Goal: Task Accomplishment & Management: Complete application form

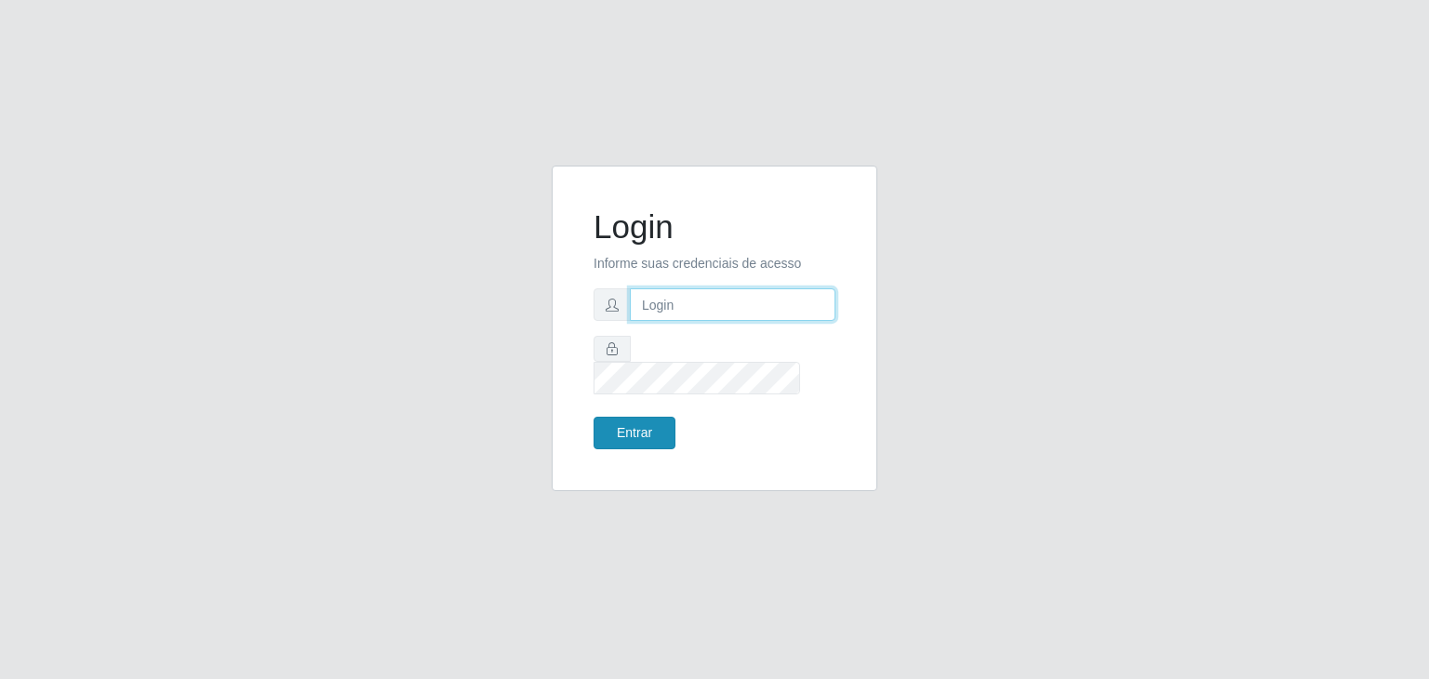
type input "jeisonrede@compras"
click at [632, 417] on button "Entrar" at bounding box center [634, 433] width 82 height 33
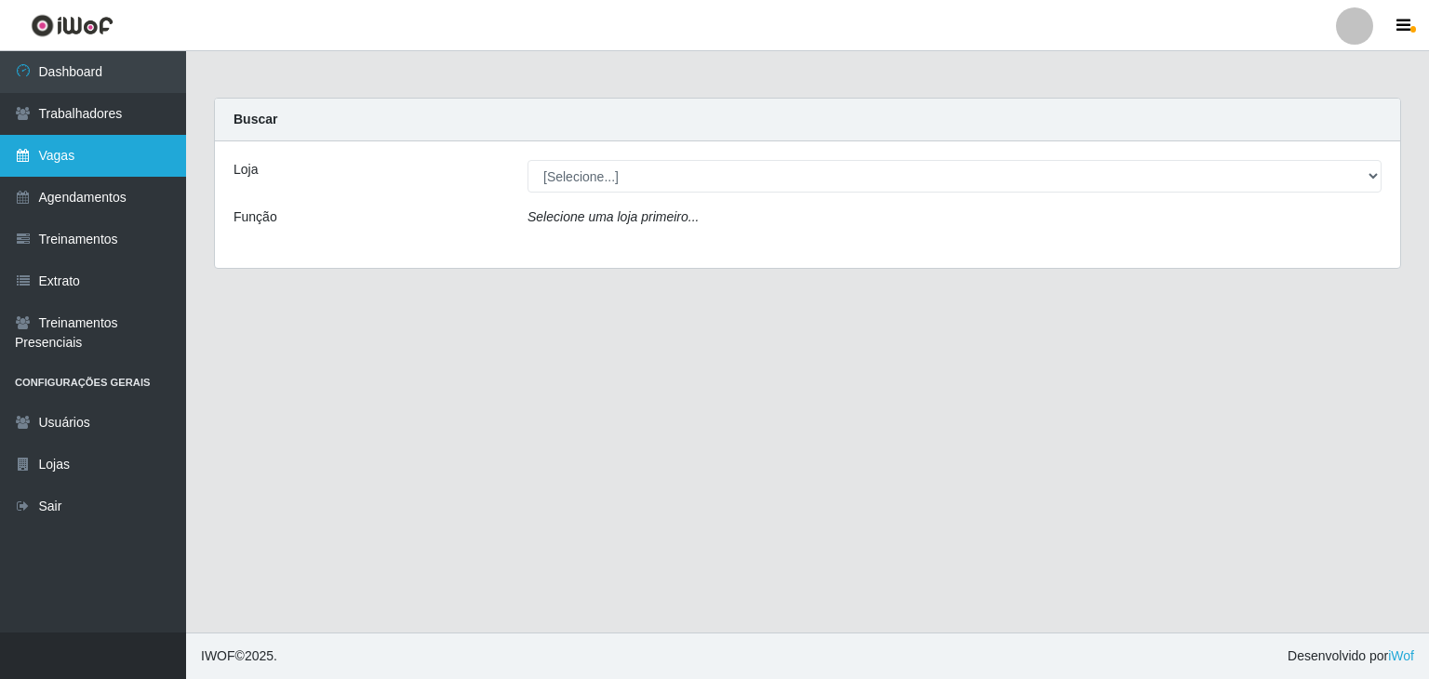
click at [59, 163] on link "Vagas" at bounding box center [93, 156] width 186 height 42
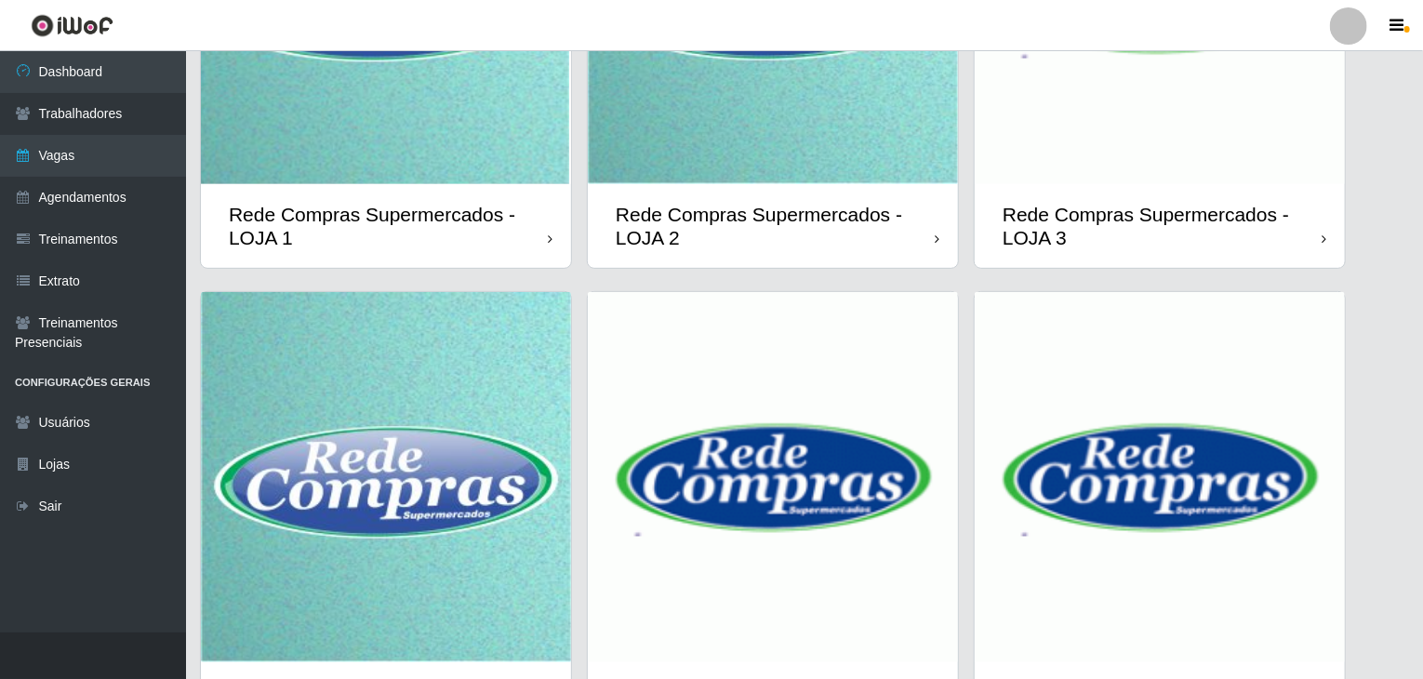
scroll to position [441, 0]
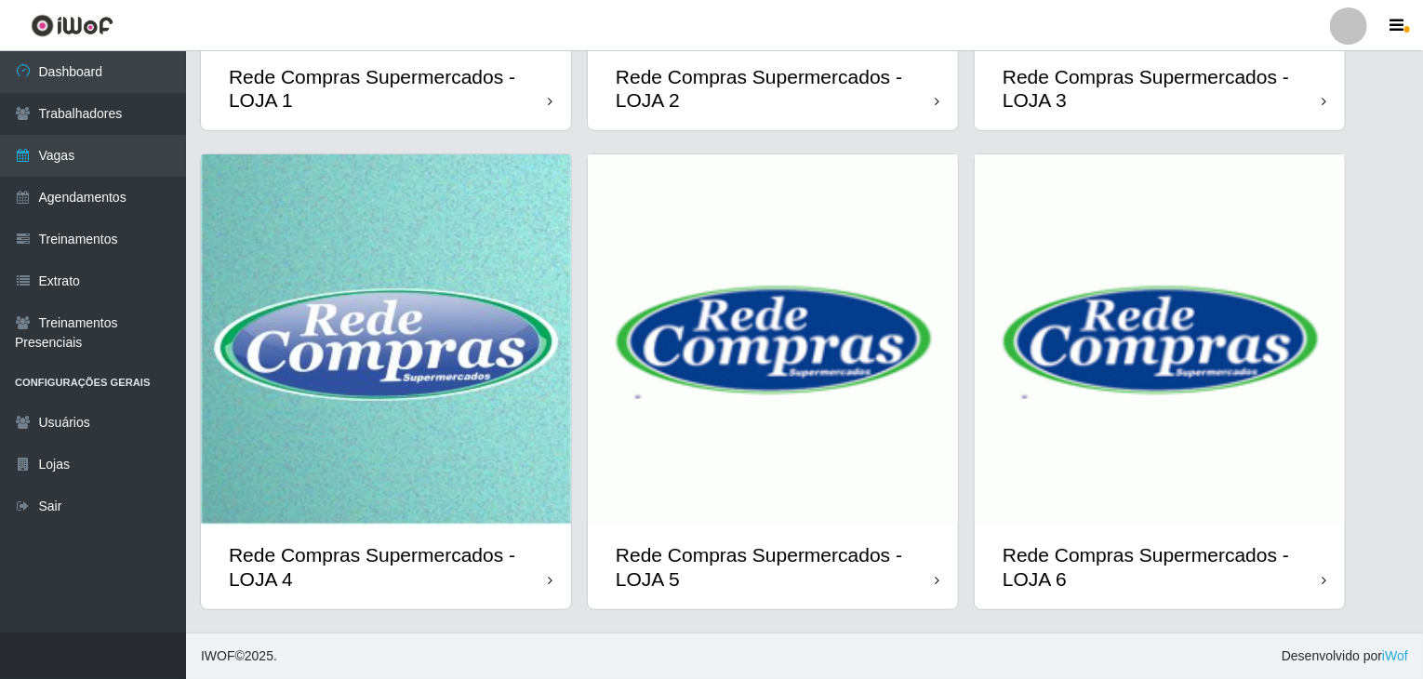
click at [788, 366] on img at bounding box center [773, 339] width 370 height 370
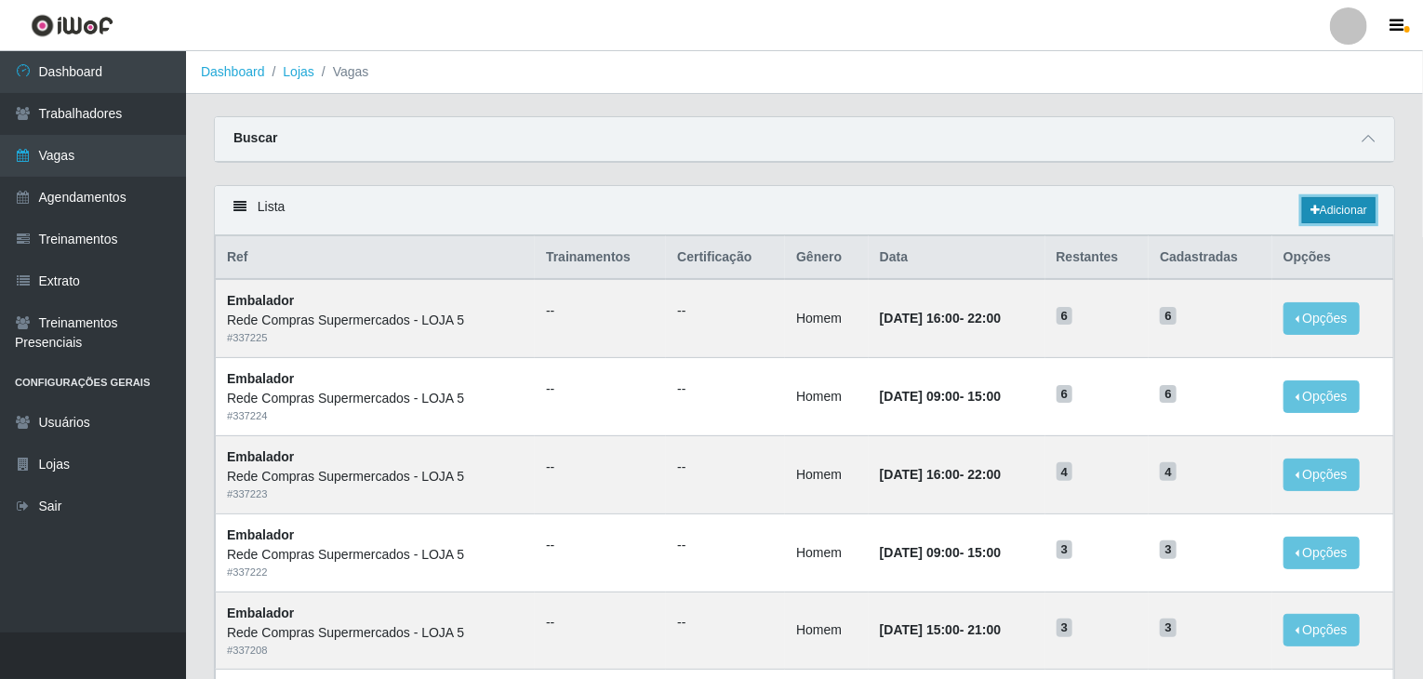
click at [1327, 210] on link "Adicionar" at bounding box center [1338, 210] width 73 height 26
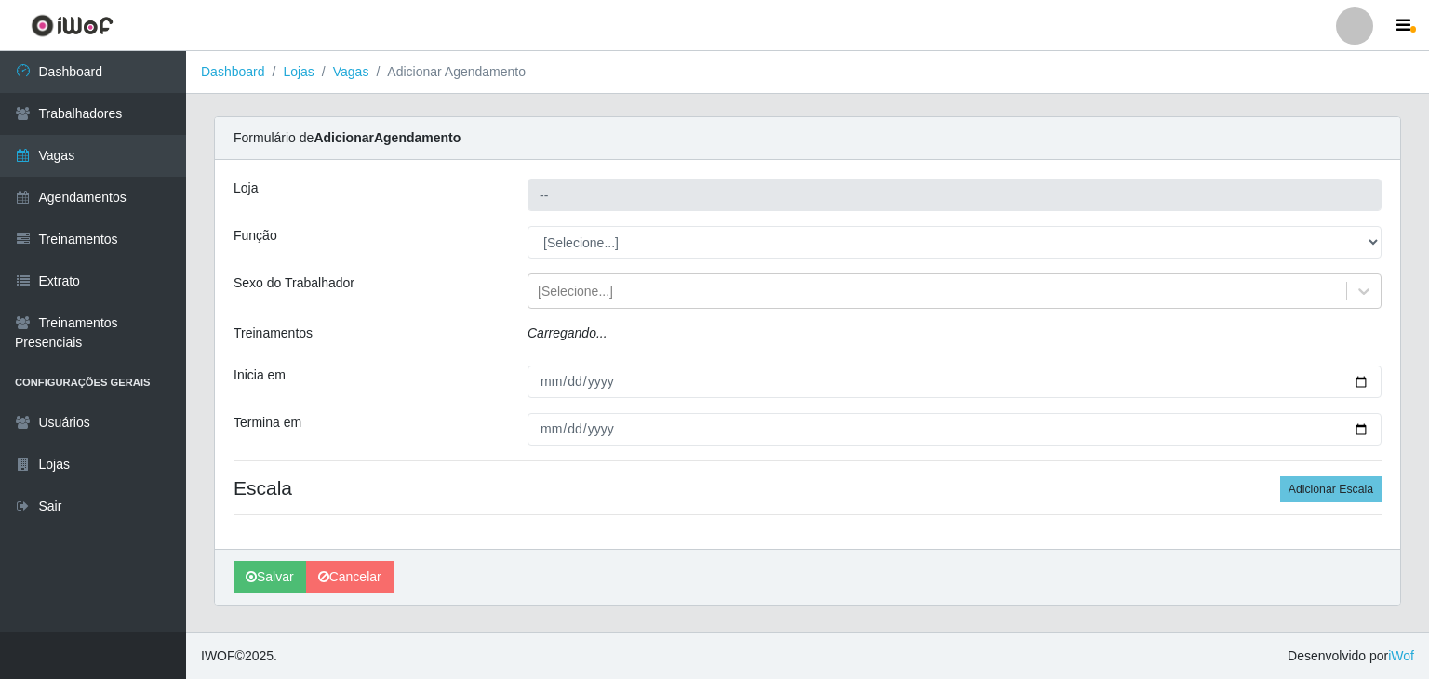
type input "Rede Compras Supermercados - LOJA 5"
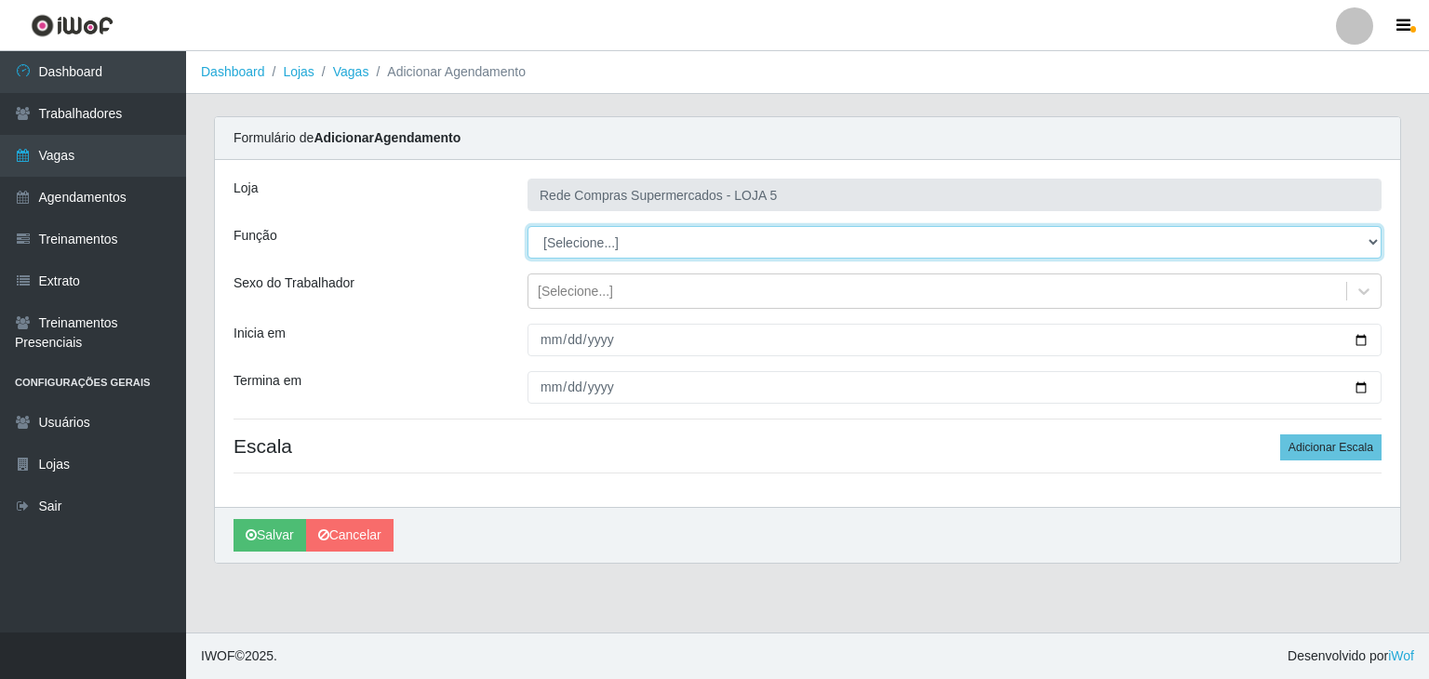
click at [680, 242] on select "[Selecione...] ASG ASG + ASG ++ Auxiliar de Estacionamento Auxiliar de Estacion…" at bounding box center [954, 242] width 854 height 33
